Goal: Task Accomplishment & Management: Manage account settings

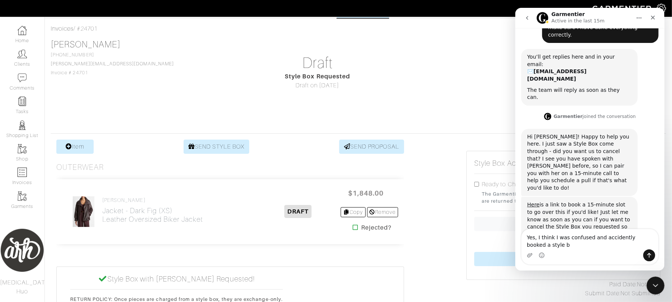
scroll to position [85, 0]
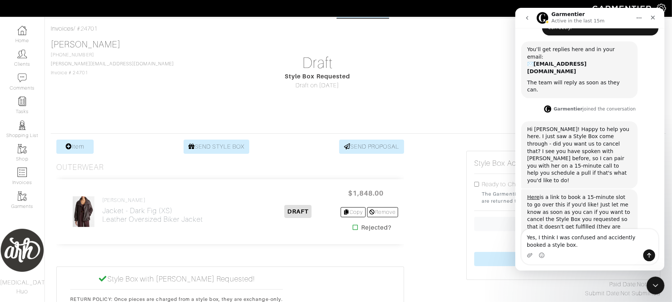
drag, startPoint x: 551, startPoint y: 239, endPoint x: 536, endPoint y: 237, distance: 15.0
click at [536, 237] on textarea "Yes, I think I was confused and accidently booked a style box." at bounding box center [589, 239] width 137 height 20
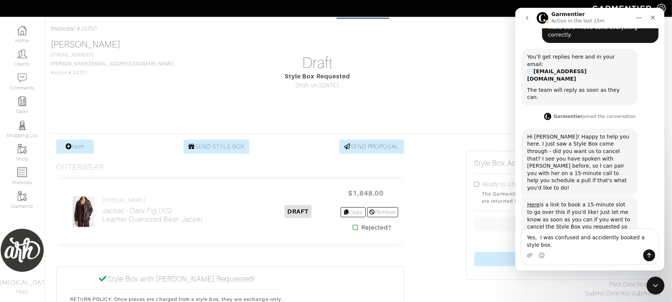
click at [652, 243] on textarea "Yes, I was confused and accidently booked a style box." at bounding box center [589, 239] width 137 height 20
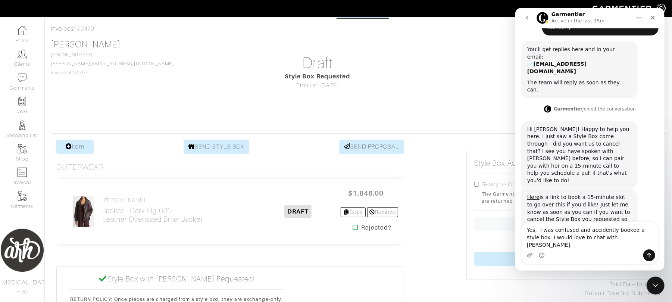
type textarea "Yes, I was confused and accidently booked a style box. I would love to chat wit…"
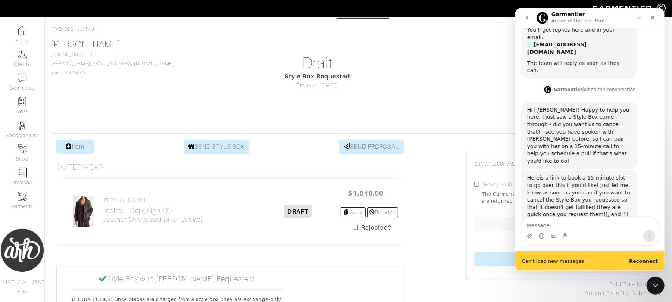
scroll to position [126, 0]
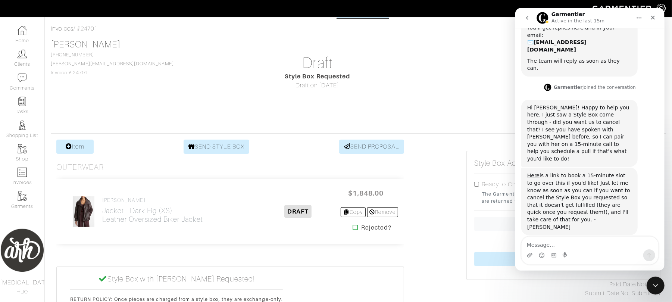
click at [535, 111] on div "Hi [PERSON_NAME]! Happy to help you here. I just saw a Style Box come through -…" at bounding box center [579, 133] width 105 height 59
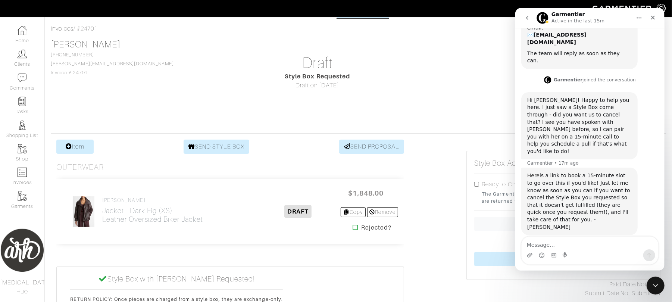
click at [533, 172] on link "Here" at bounding box center [533, 175] width 12 height 6
drag, startPoint x: 595, startPoint y: 240, endPoint x: 611, endPoint y: 242, distance: 15.8
click at [611, 242] on textarea "Message…" at bounding box center [589, 243] width 137 height 13
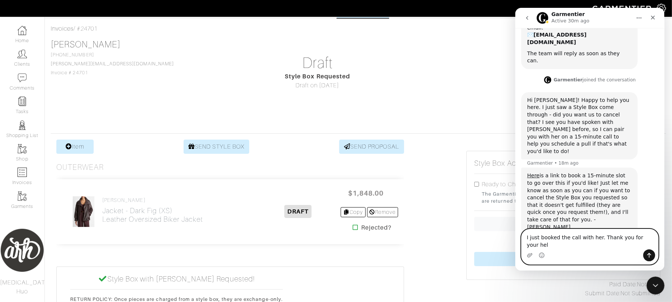
type textarea "I just booked the call with her. Thank you for your help"
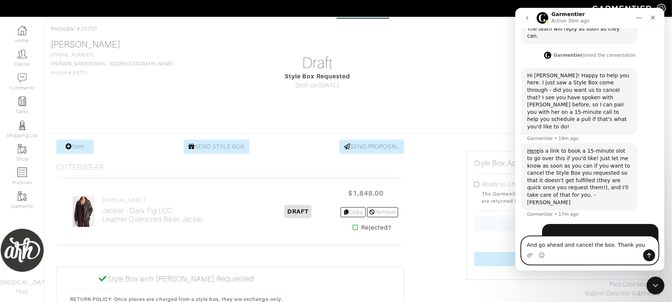
type textarea "And go ahead and cancel the box. Thank you!"
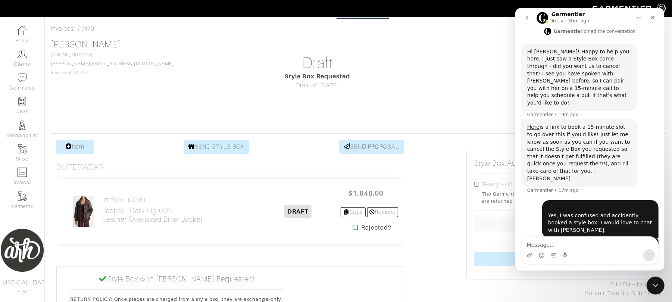
click at [380, 72] on div "Style Box Requested" at bounding box center [318, 76] width 194 height 9
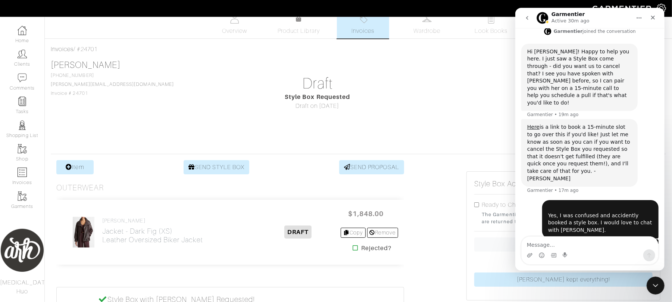
scroll to position [0, 0]
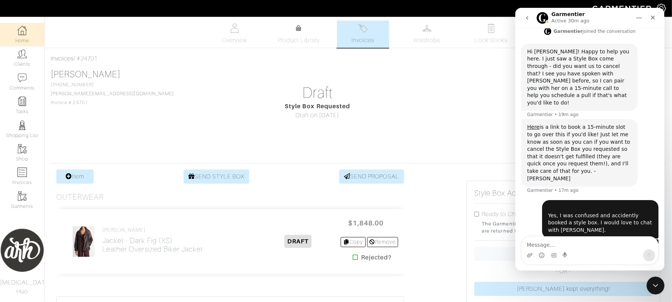
click at [21, 42] on link "Home" at bounding box center [22, 35] width 44 height 24
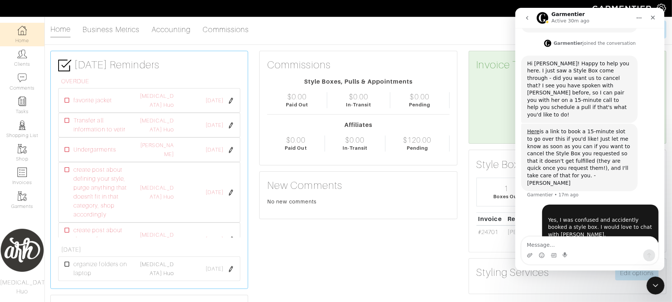
scroll to position [155, 0]
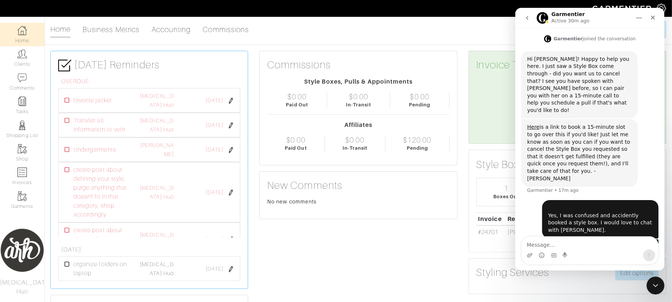
click at [445, 262] on div "Commissions Style Boxes, Pulls & Appointments $0.00 Paid Out $0.00 In-Transit $…" at bounding box center [358, 213] width 209 height 325
click at [660, 284] on div "Close Intercom Messenger" at bounding box center [655, 284] width 18 height 18
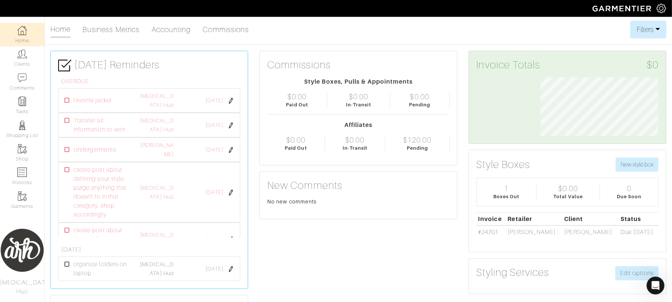
click at [373, 302] on div "Commissions Style Boxes, Pulls & Appointments $0.00 Paid Out $0.00 In-Transit $…" at bounding box center [358, 213] width 209 height 325
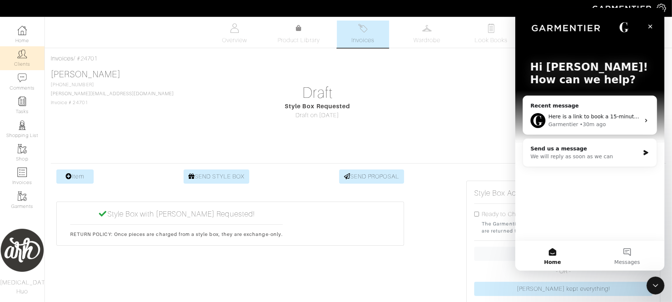
click at [25, 62] on link "Clients" at bounding box center [22, 58] width 44 height 24
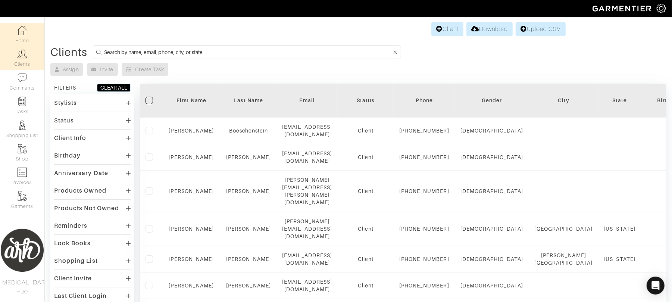
click at [33, 42] on link "Home" at bounding box center [22, 35] width 44 height 24
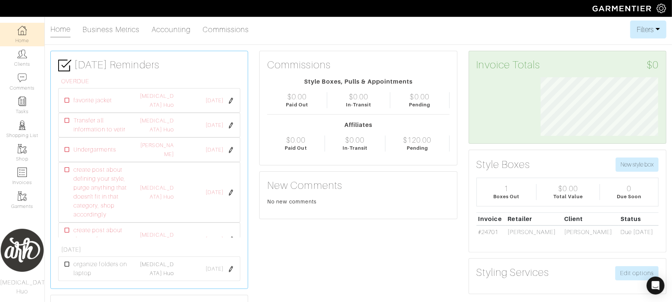
scroll to position [59, 129]
click at [20, 70] on link "Comments" at bounding box center [22, 82] width 44 height 24
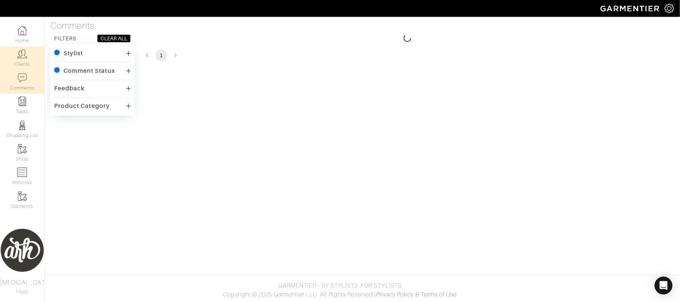
click at [22, 64] on link "Clients" at bounding box center [22, 58] width 44 height 24
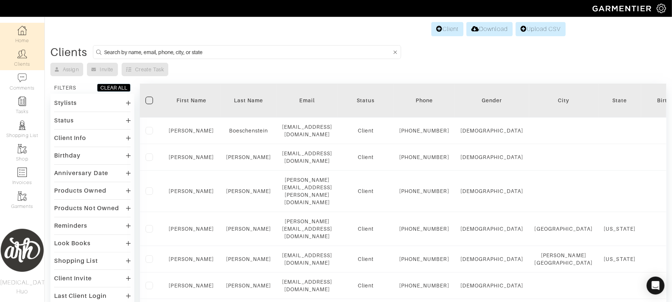
click at [17, 35] on link "Home" at bounding box center [22, 35] width 44 height 24
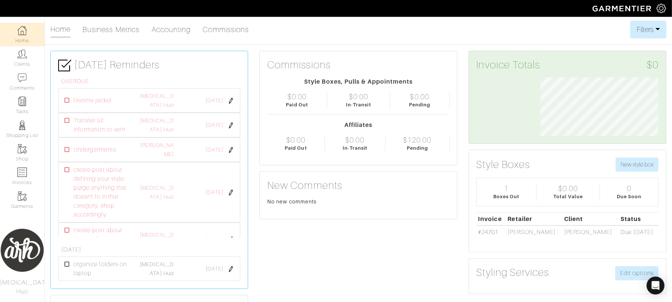
scroll to position [59, 129]
click at [662, 287] on div "Open Intercom Messenger" at bounding box center [656, 286] width 20 height 20
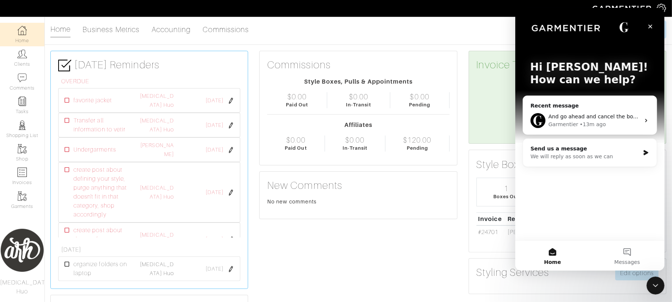
scroll to position [0, 0]
click at [610, 127] on div "Garmentier • 13m ago" at bounding box center [594, 125] width 92 height 8
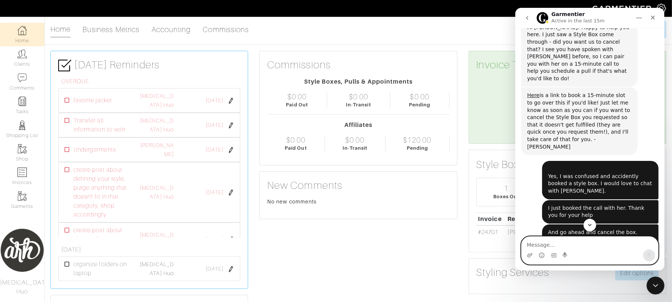
scroll to position [206, 0]
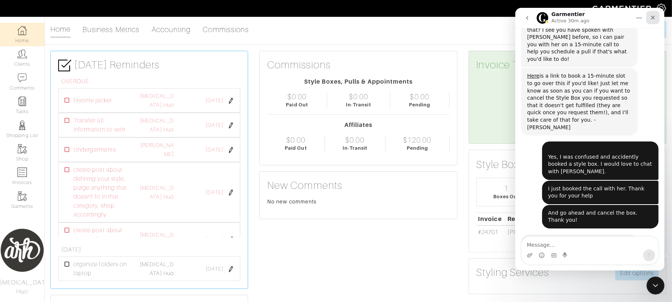
click at [656, 19] on div "Close" at bounding box center [652, 17] width 13 height 13
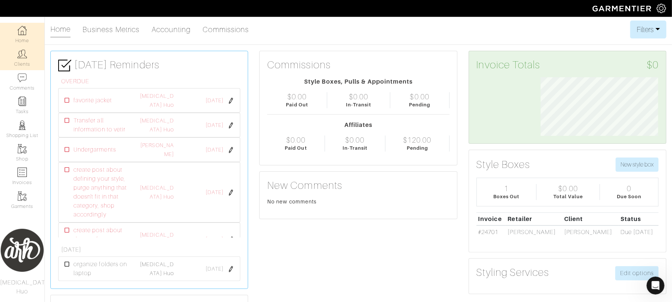
click at [22, 63] on link "Clients" at bounding box center [22, 58] width 44 height 24
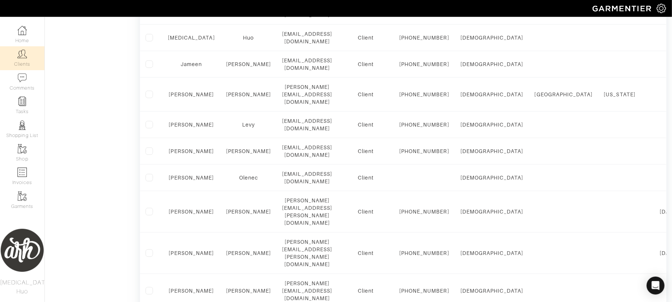
scroll to position [362, 0]
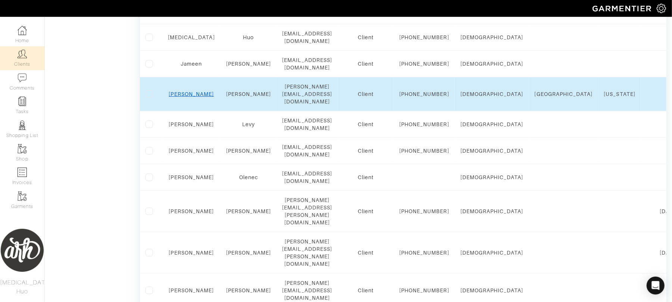
click at [197, 97] on link "Rebecca" at bounding box center [191, 94] width 45 height 6
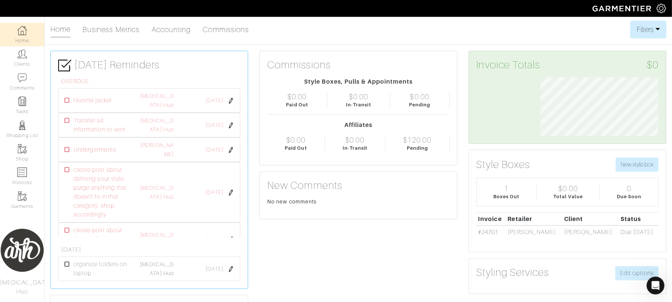
scroll to position [392, 0]
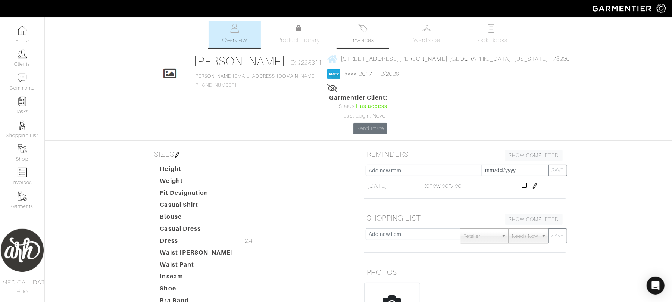
click at [365, 40] on span "Invoices" at bounding box center [363, 40] width 23 height 9
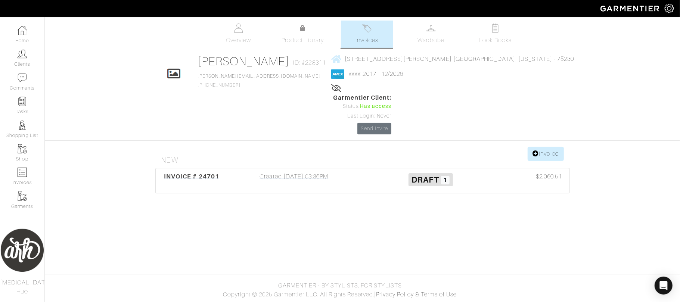
click at [302, 172] on div "Created 09/26/25 03:36PM" at bounding box center [294, 180] width 137 height 17
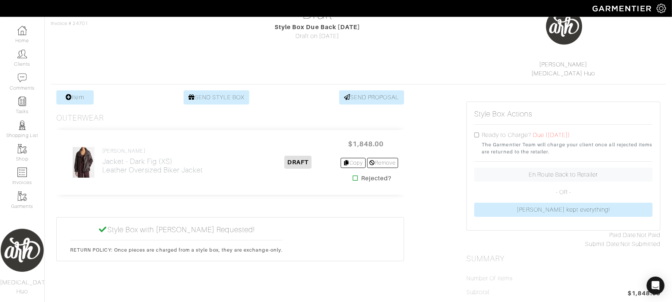
scroll to position [73, 0]
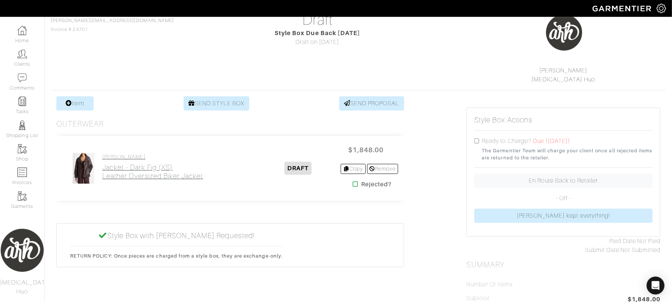
click at [175, 172] on h2 "Jacket - Dark Fig (XS) Leather Oversized Biker Jacket" at bounding box center [152, 171] width 101 height 17
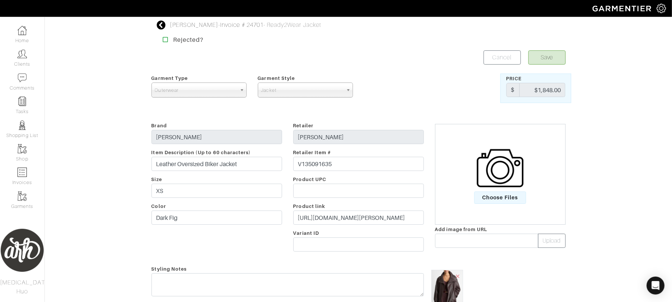
click at [161, 26] on icon at bounding box center [161, 25] width 9 height 9
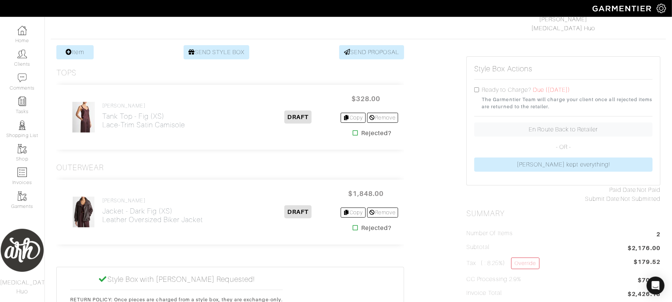
scroll to position [136, 0]
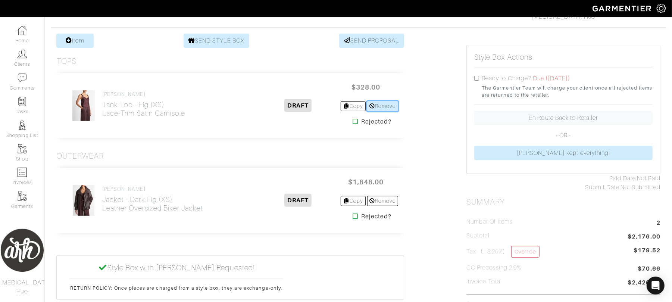
click at [389, 105] on link "Remove" at bounding box center [382, 106] width 31 height 10
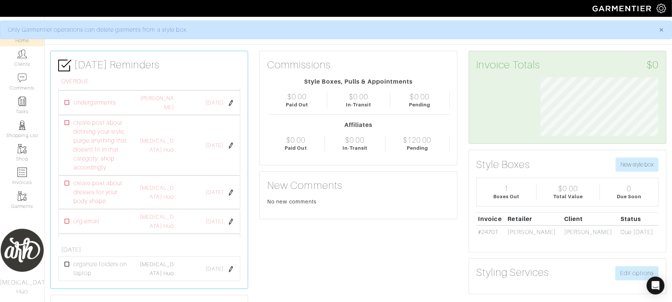
scroll to position [56, 0]
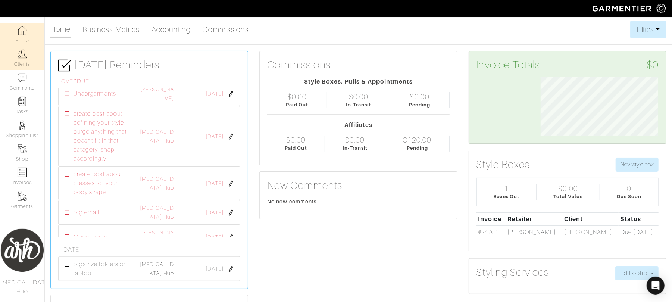
click at [26, 63] on link "Clients" at bounding box center [22, 58] width 44 height 24
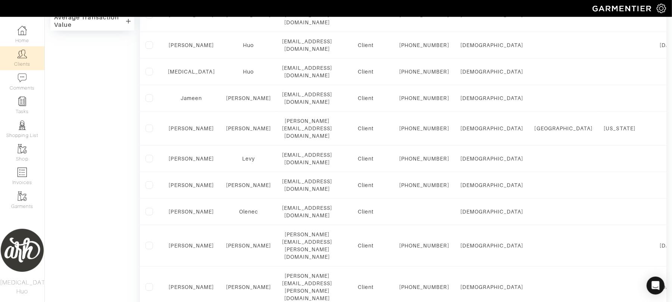
scroll to position [332, 0]
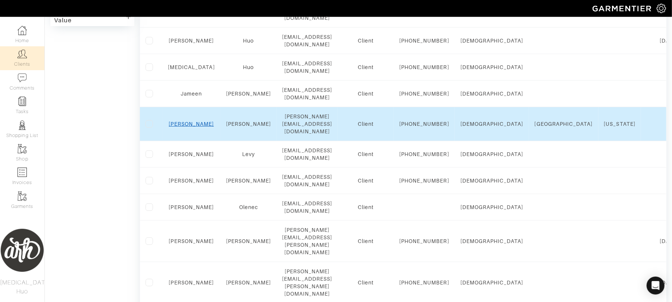
click at [190, 127] on link "[PERSON_NAME]" at bounding box center [191, 124] width 45 height 6
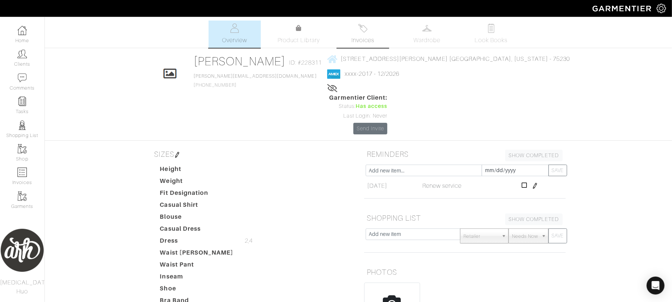
click at [367, 39] on span "Invoices" at bounding box center [363, 40] width 23 height 9
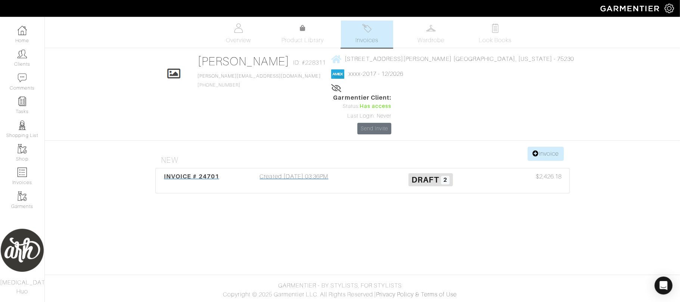
click at [221, 172] on div "INVOICE # 24701" at bounding box center [192, 180] width 68 height 17
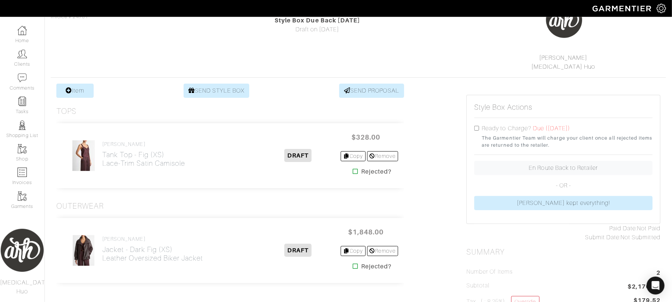
scroll to position [96, 0]
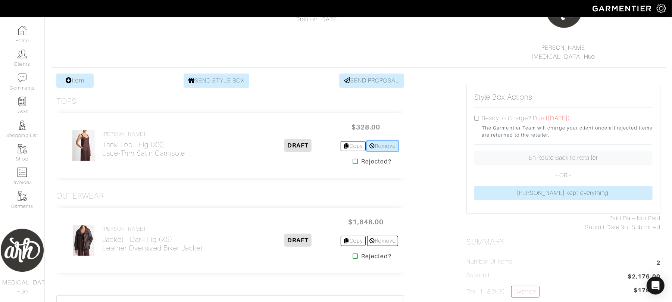
click at [380, 144] on link "Remove" at bounding box center [382, 146] width 31 height 10
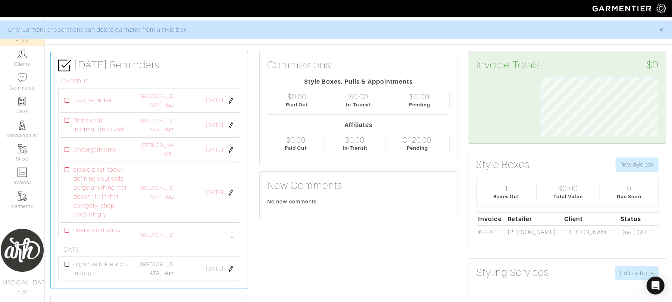
scroll to position [59, 129]
click at [18, 58] on img at bounding box center [22, 53] width 9 height 9
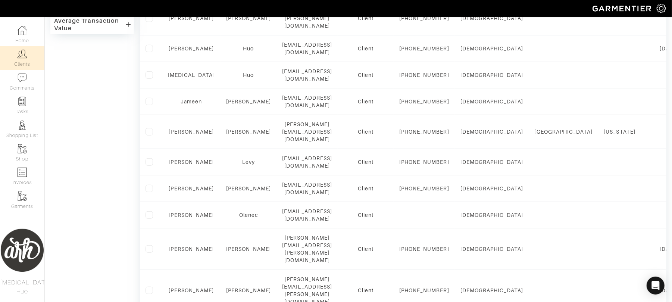
scroll to position [332, 0]
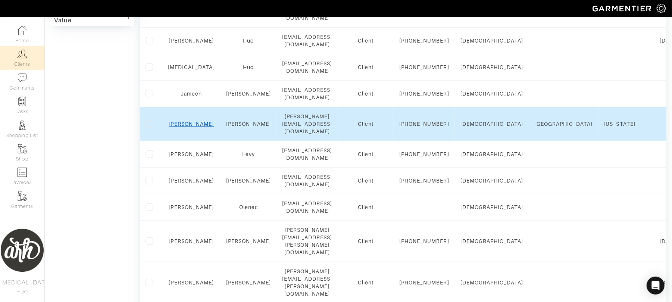
click at [194, 127] on link "[PERSON_NAME]" at bounding box center [191, 124] width 45 height 6
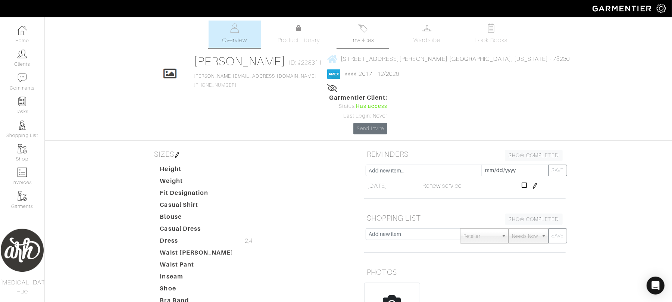
click at [364, 37] on span "Invoices" at bounding box center [363, 40] width 23 height 9
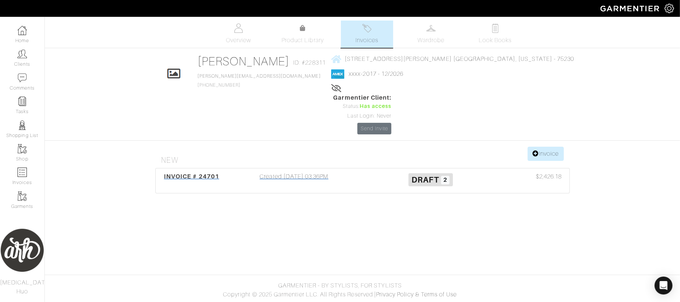
click at [213, 173] on span "INVOICE # 24701" at bounding box center [191, 176] width 55 height 7
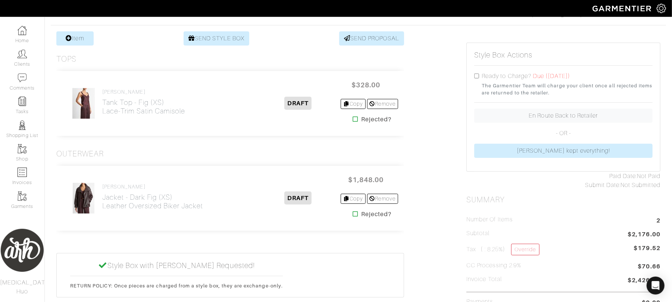
scroll to position [139, 0]
click at [128, 105] on h2 "Tank Top - Fig (XS) Lace-Trim Satin Camisole" at bounding box center [143, 105] width 83 height 17
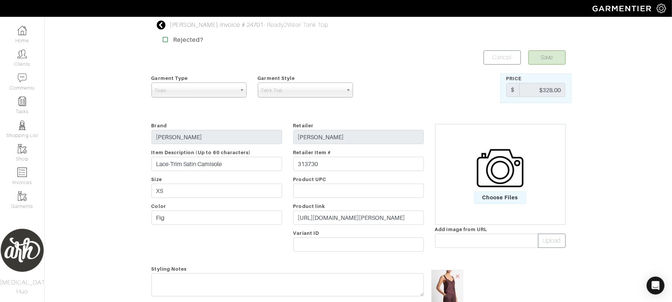
click at [162, 23] on icon at bounding box center [161, 25] width 9 height 9
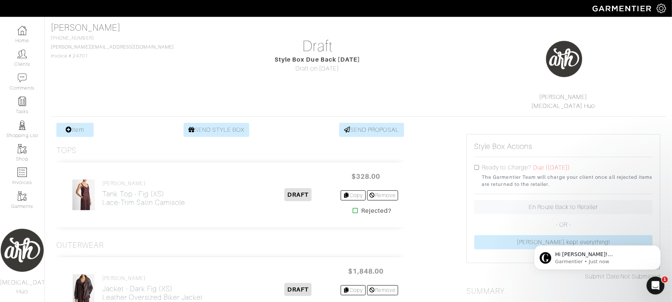
scroll to position [46, 0]
click at [629, 257] on span "Hi [PERSON_NAME]! [PERSON_NAME] mentioned she spoke with you - I'm glad you cou…" at bounding box center [602, 280] width 95 height 58
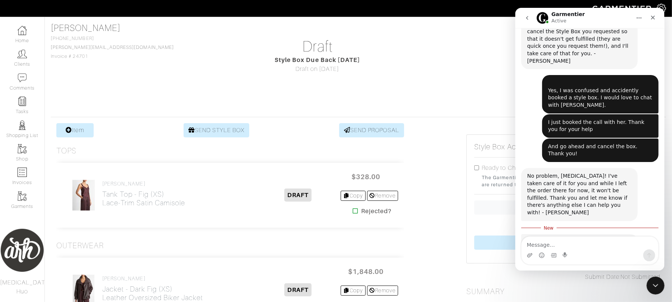
scroll to position [272, 0]
type textarea "Yes, thank you for all your help!"
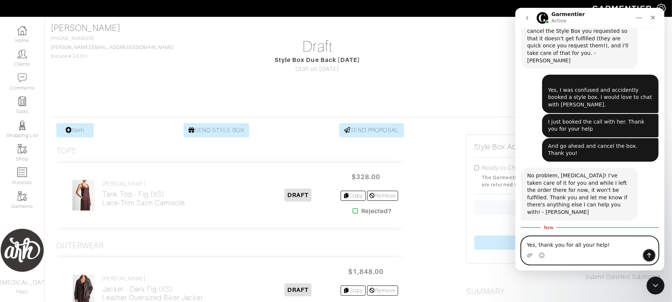
click at [647, 256] on icon "Send a message…" at bounding box center [649, 255] width 6 height 6
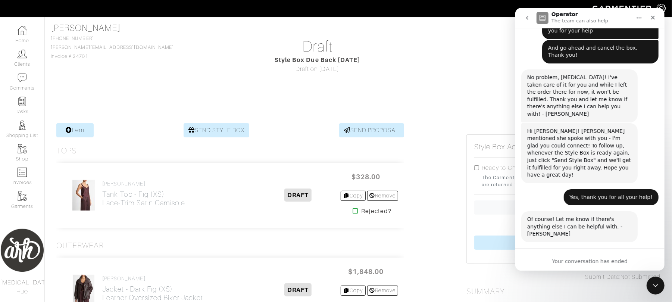
scroll to position [375, 0]
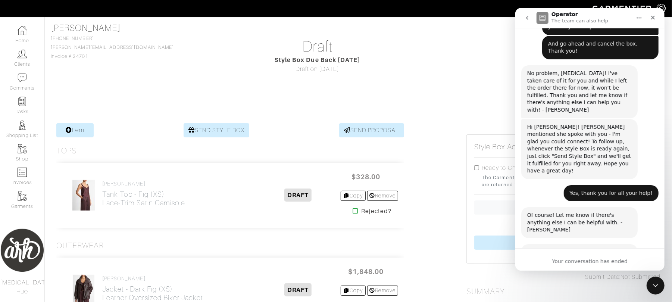
click at [614, 289] on span "Amazing" at bounding box center [608, 295] width 13 height 13
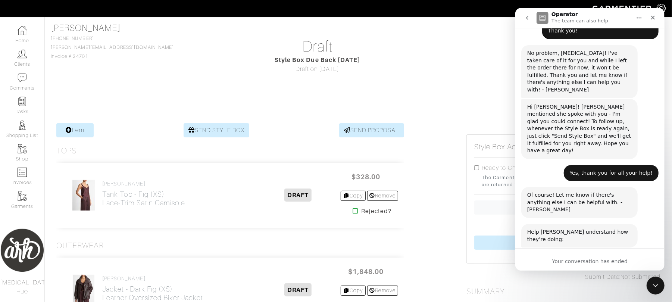
type textarea "Very helpful with all my questions. Love using Garmentier"
click at [611, 294] on div "Submit" at bounding box center [612, 301] width 15 height 15
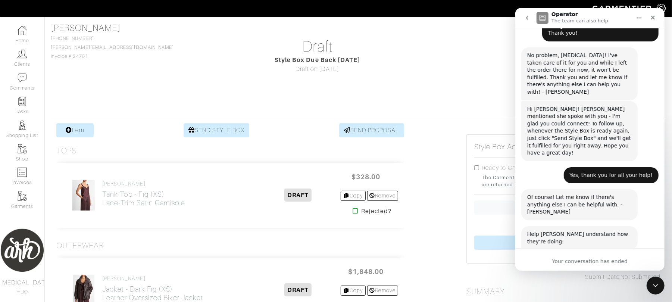
click at [423, 103] on div "Rebecca Landin 214-288-7767 rebecca@landinfamily.net Invoice # 24701 Draft Styl…" at bounding box center [359, 67] width 616 height 88
click at [658, 283] on icon "Close Intercom Messenger" at bounding box center [654, 284] width 9 height 9
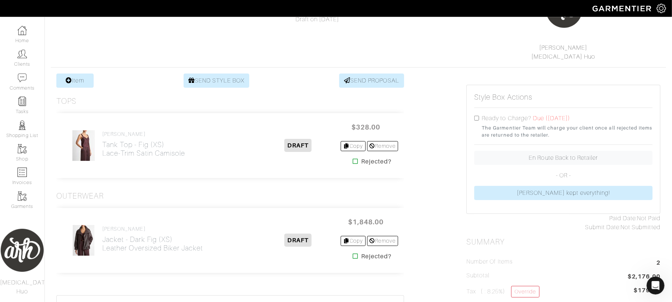
scroll to position [136, 0]
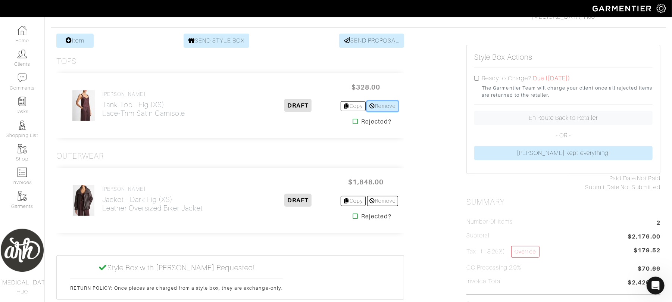
click at [387, 103] on link "Remove" at bounding box center [382, 106] width 31 height 10
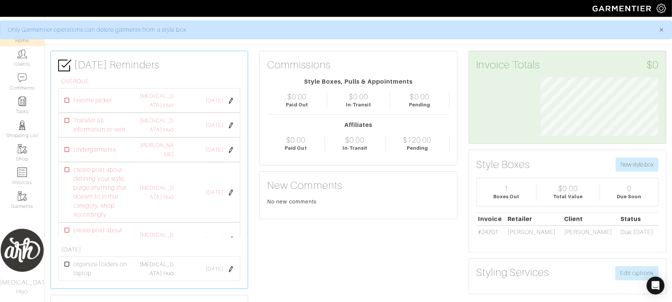
scroll to position [59, 129]
click at [23, 65] on link "Clients" at bounding box center [22, 58] width 44 height 24
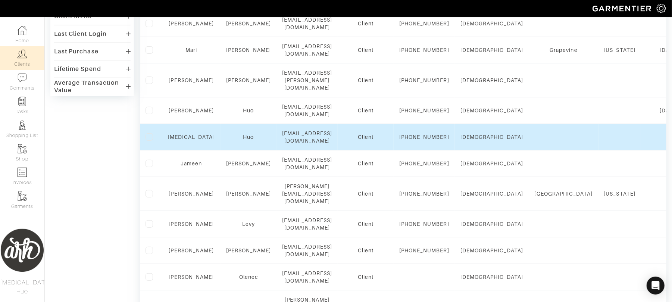
scroll to position [275, 0]
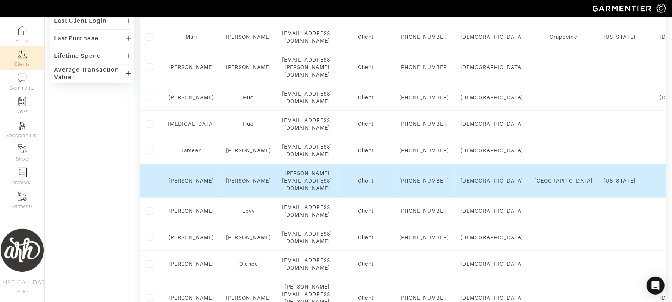
click at [197, 184] on div "Rebecca" at bounding box center [191, 180] width 47 height 7
click at [198, 184] on link "Rebecca" at bounding box center [191, 181] width 45 height 6
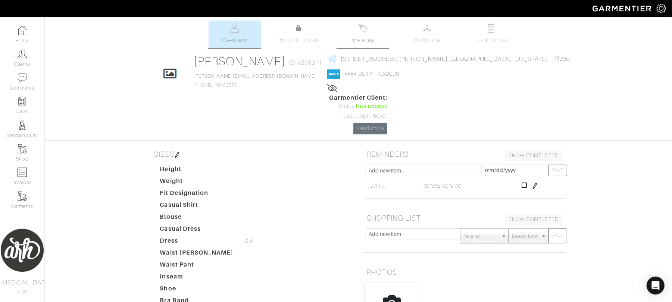
click at [364, 42] on span "Invoices" at bounding box center [363, 40] width 23 height 9
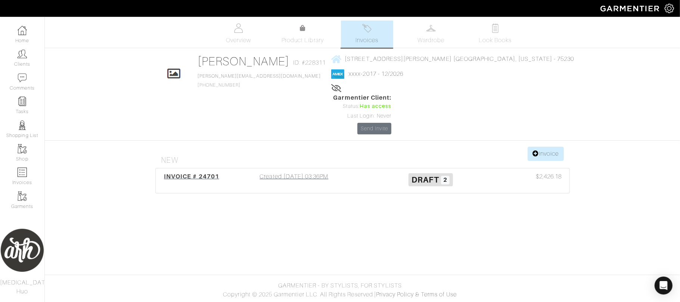
click at [312, 172] on div "Created 09/26/25 03:36PM" at bounding box center [294, 180] width 137 height 17
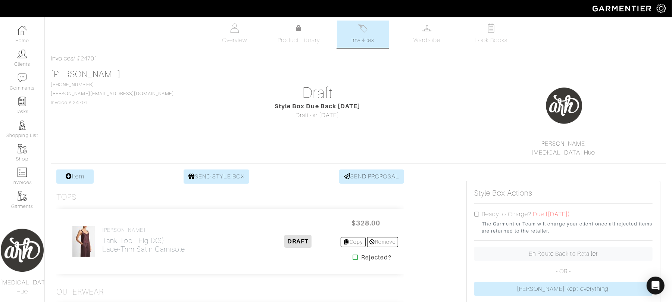
click at [312, 144] on div "Rebecca Landin 214-288-7767 rebecca@landinfamily.net Invoice # 24701 Draft Styl…" at bounding box center [359, 113] width 616 height 88
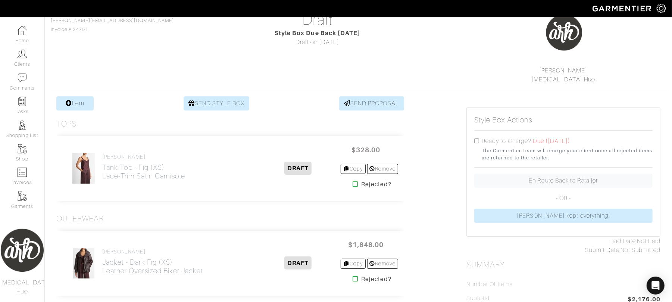
scroll to position [76, 0]
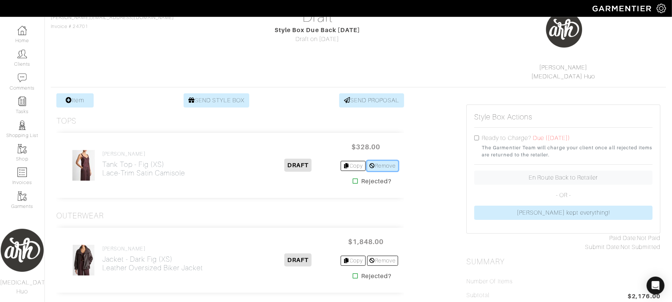
click at [381, 170] on link "Remove" at bounding box center [382, 166] width 31 height 10
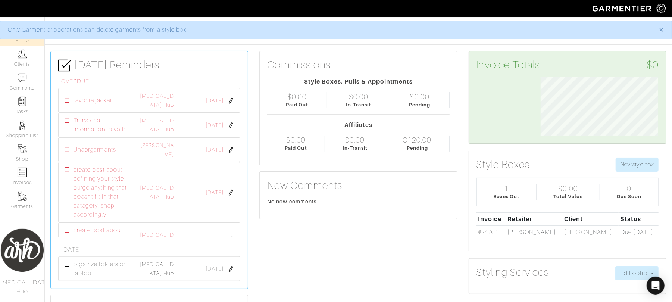
scroll to position [59, 129]
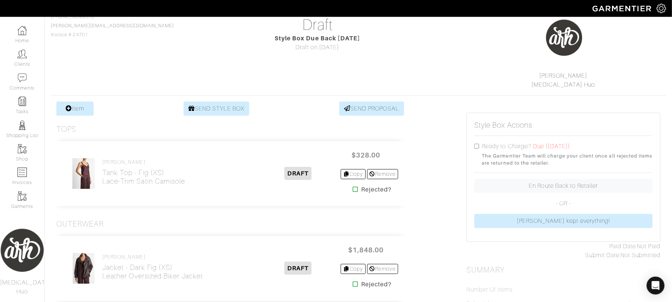
scroll to position [66, 0]
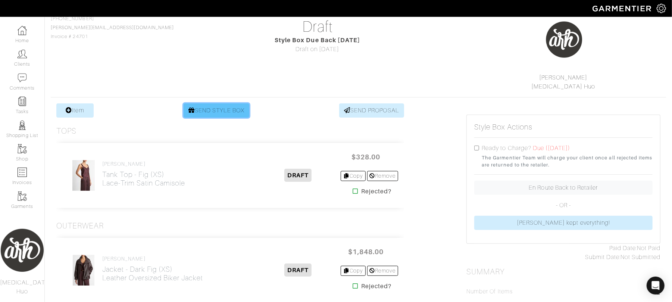
click at [233, 113] on link "SEND STYLE BOX" at bounding box center [217, 110] width 66 height 14
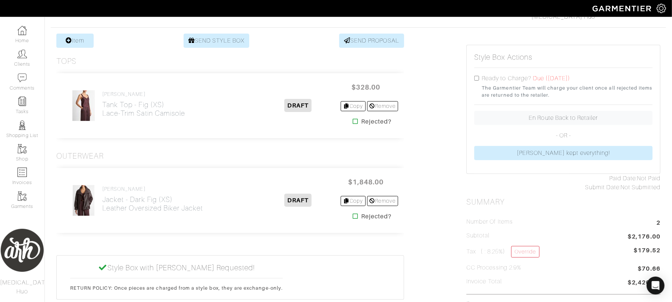
scroll to position [139, 0]
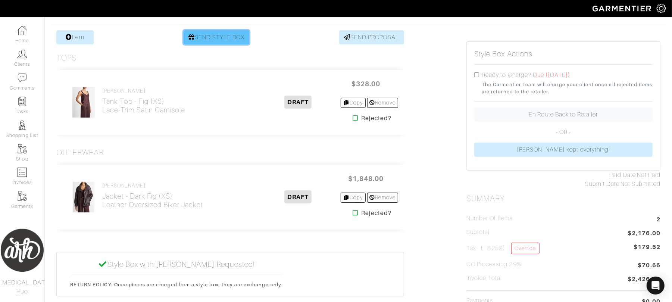
click at [235, 40] on link "SEND STYLE BOX" at bounding box center [217, 37] width 66 height 14
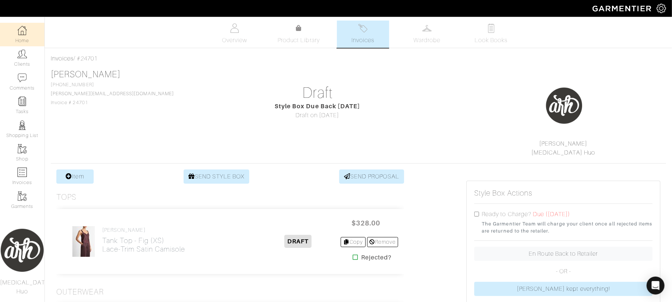
click at [24, 26] on img at bounding box center [22, 30] width 9 height 9
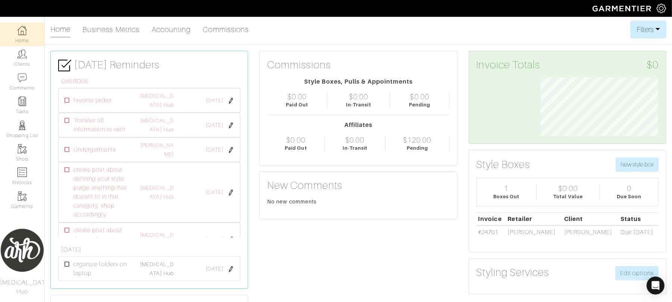
scroll to position [59, 129]
click at [658, 283] on icon "Open Intercom Messenger" at bounding box center [655, 286] width 9 height 10
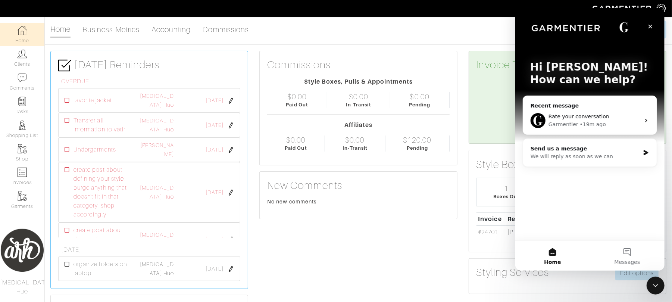
scroll to position [0, 0]
click at [623, 129] on div "Rate your conversation Garmentier • 19m ago" at bounding box center [590, 121] width 134 height 28
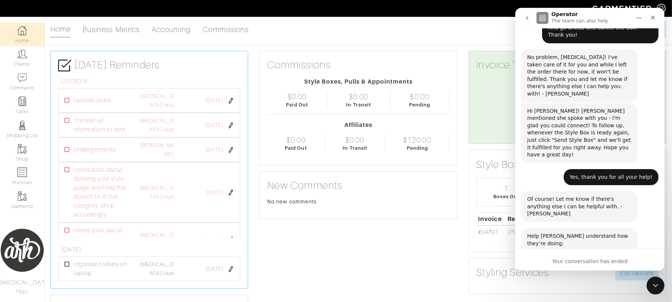
scroll to position [393, 0]
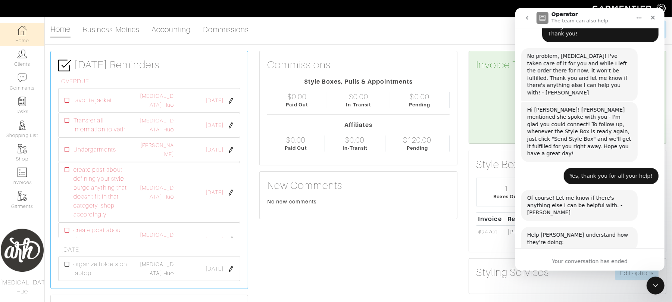
click at [654, 19] on icon "Close" at bounding box center [653, 18] width 6 height 6
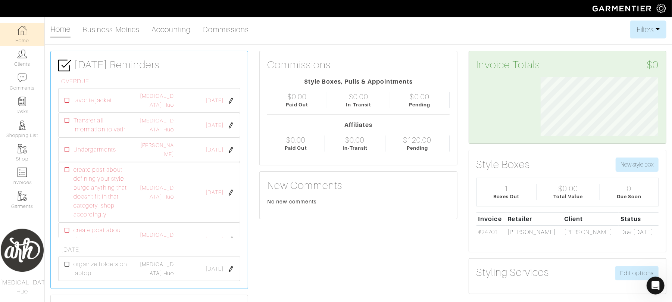
scroll to position [392, 0]
